Goal: Transaction & Acquisition: Purchase product/service

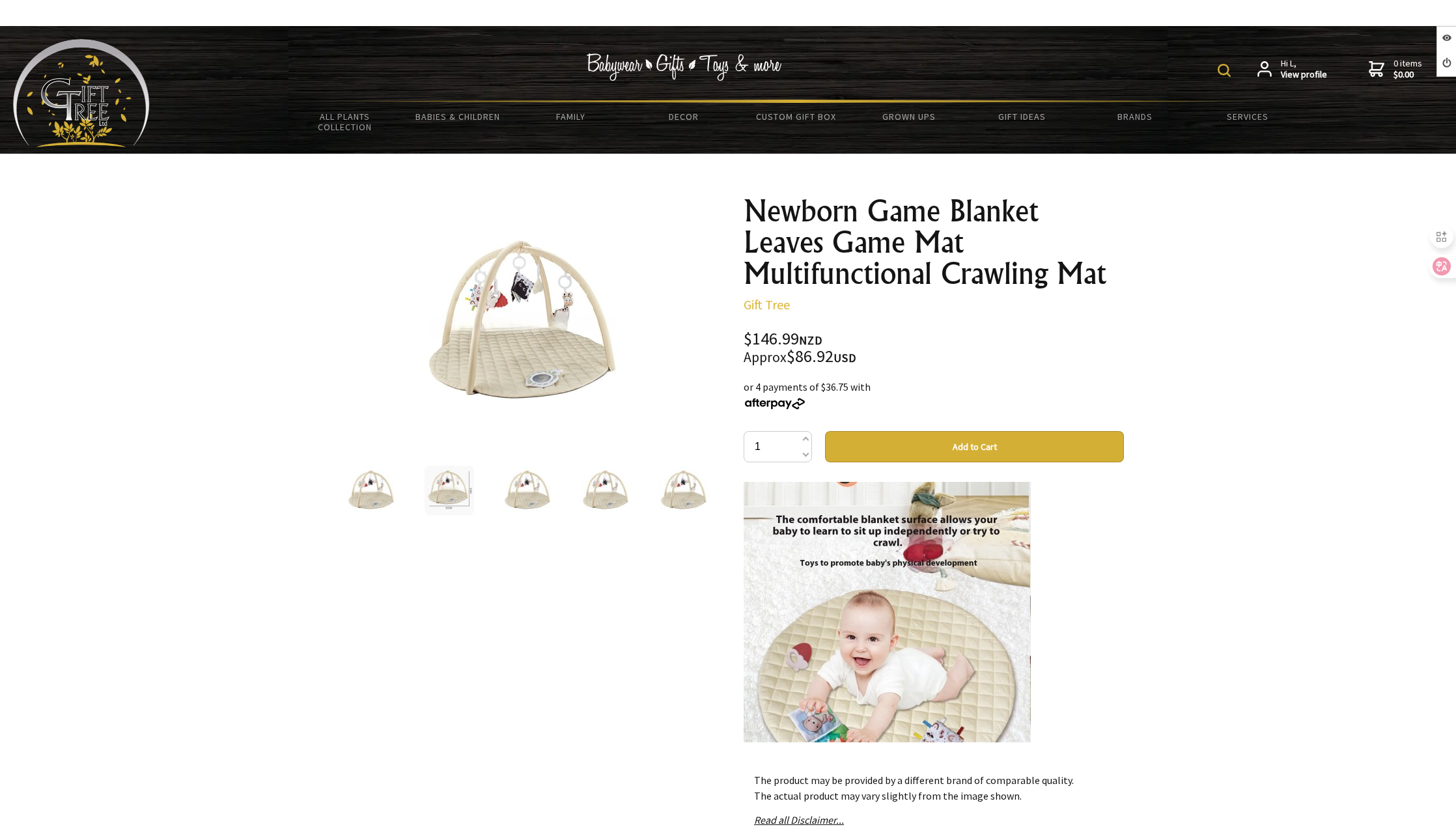
scroll to position [977, 0]
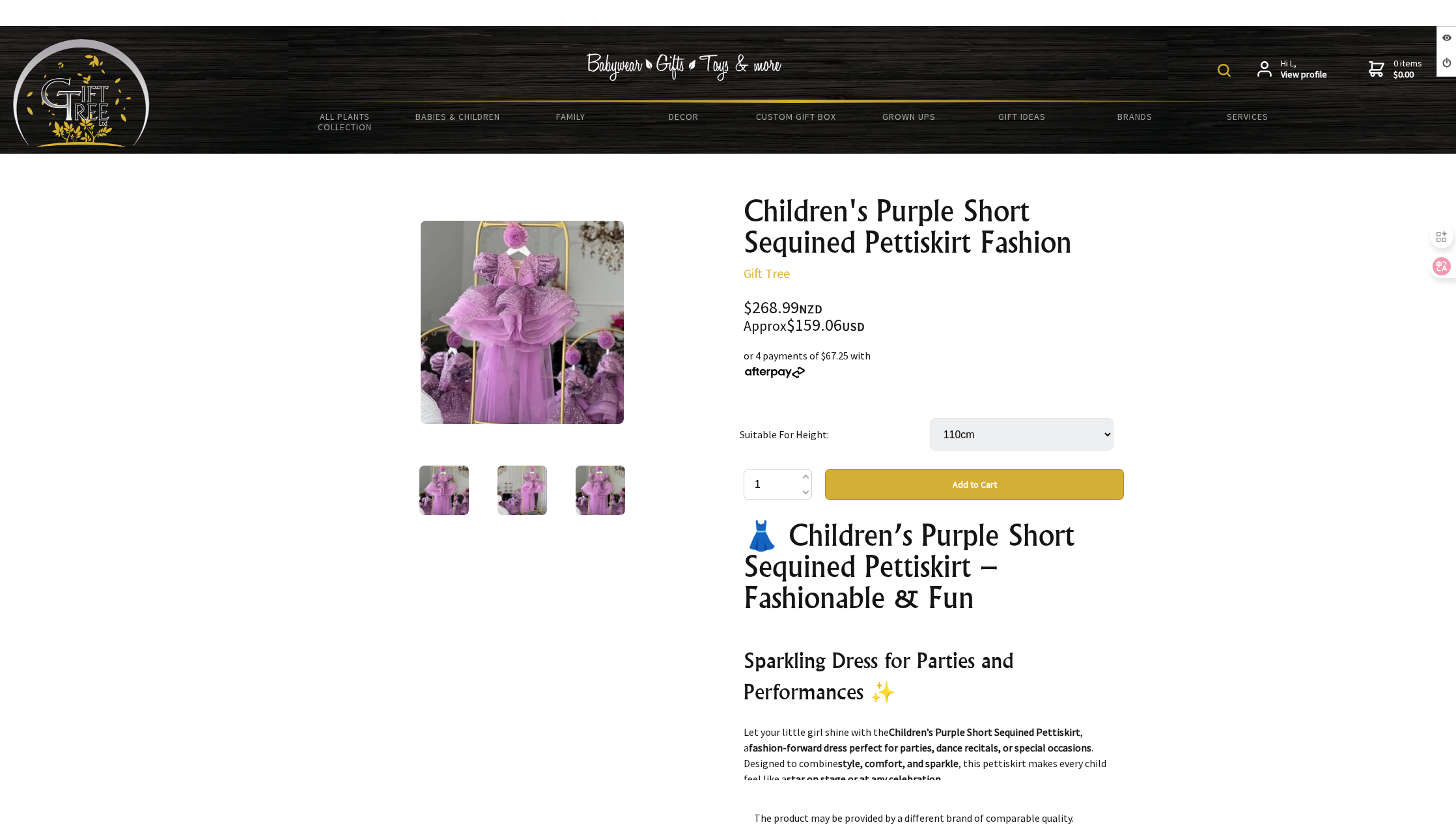
select select "110cm"
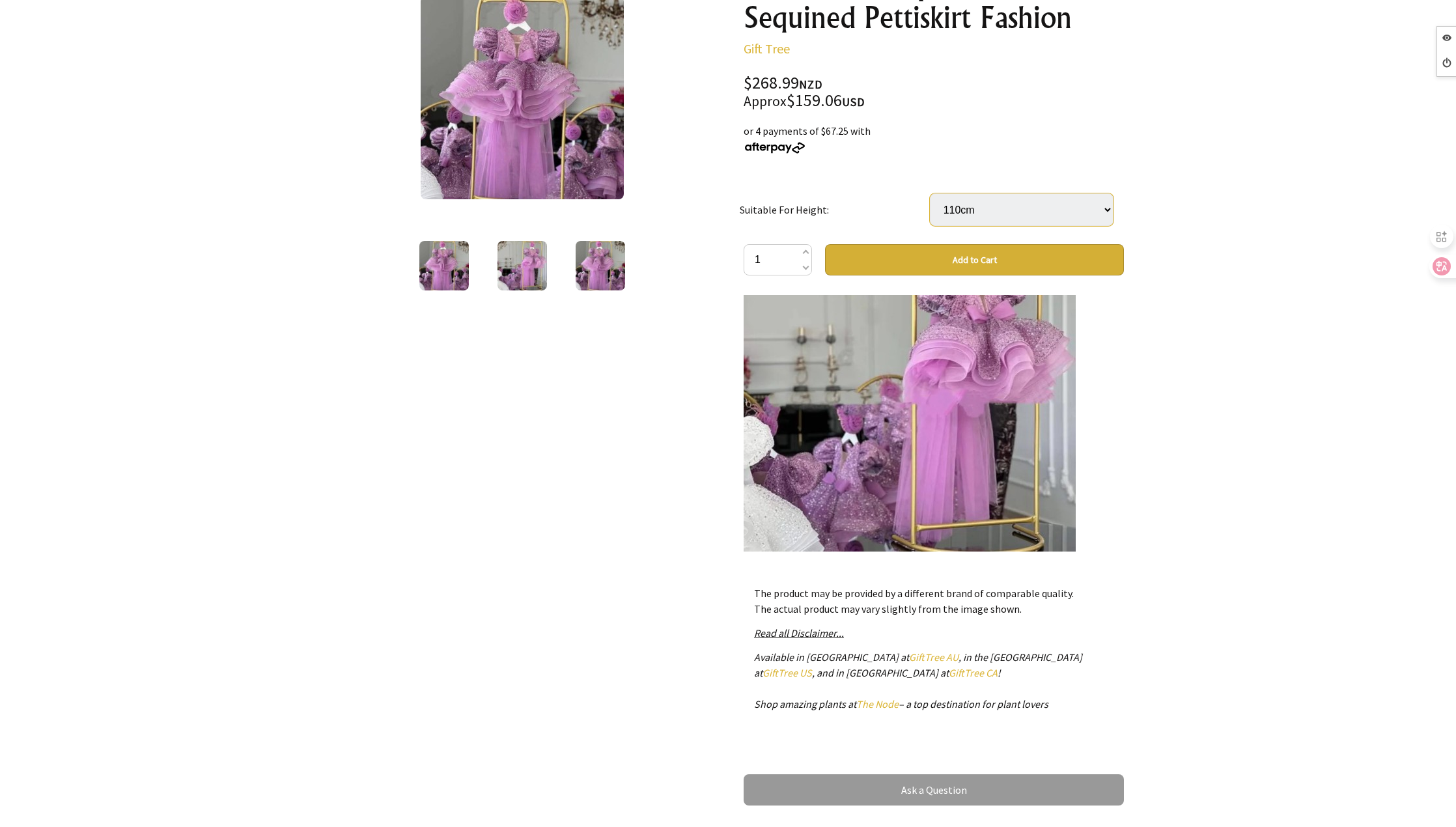
scroll to position [261, 0]
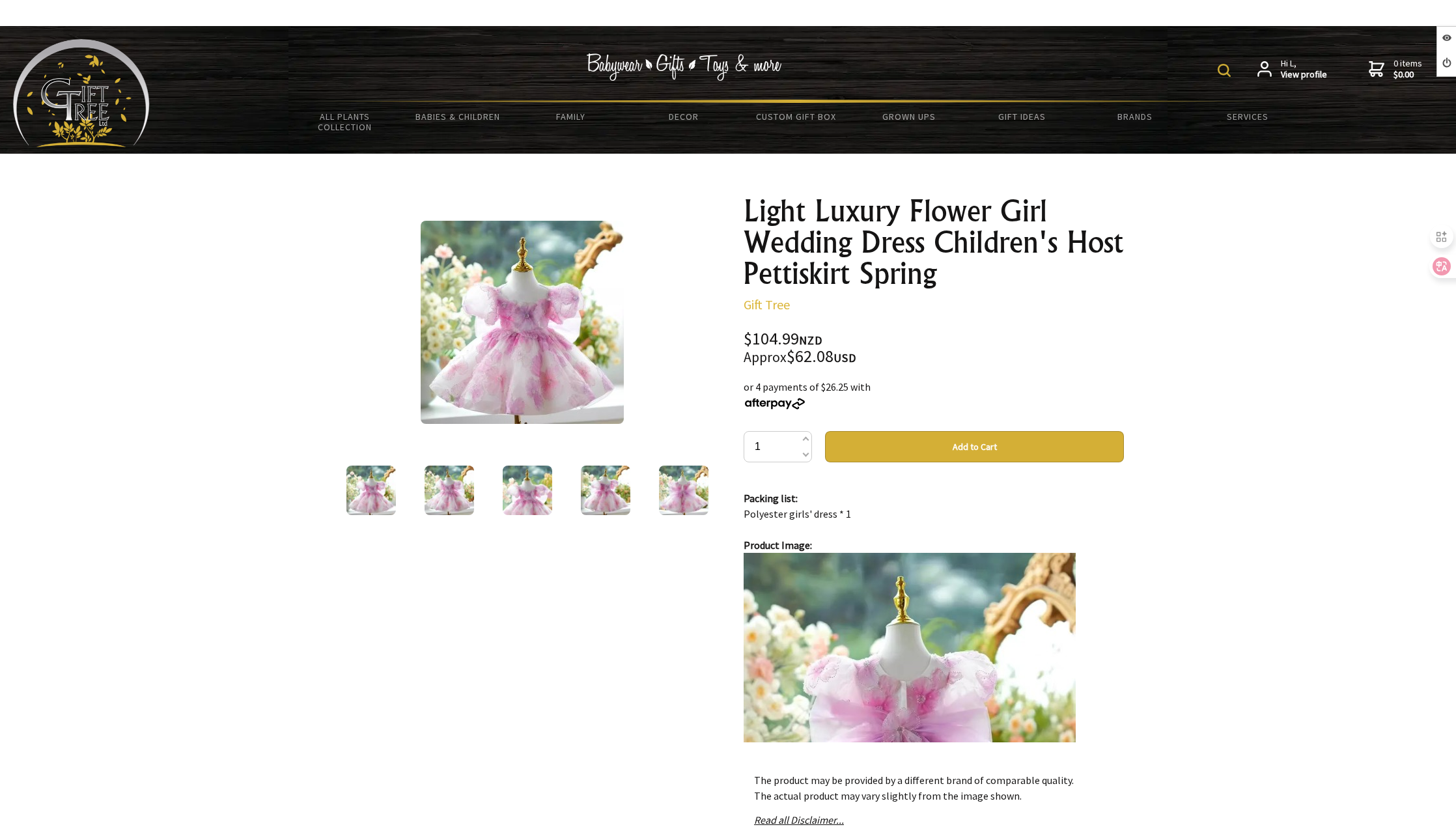
scroll to position [1172, 0]
